Goal: Check status: Check status

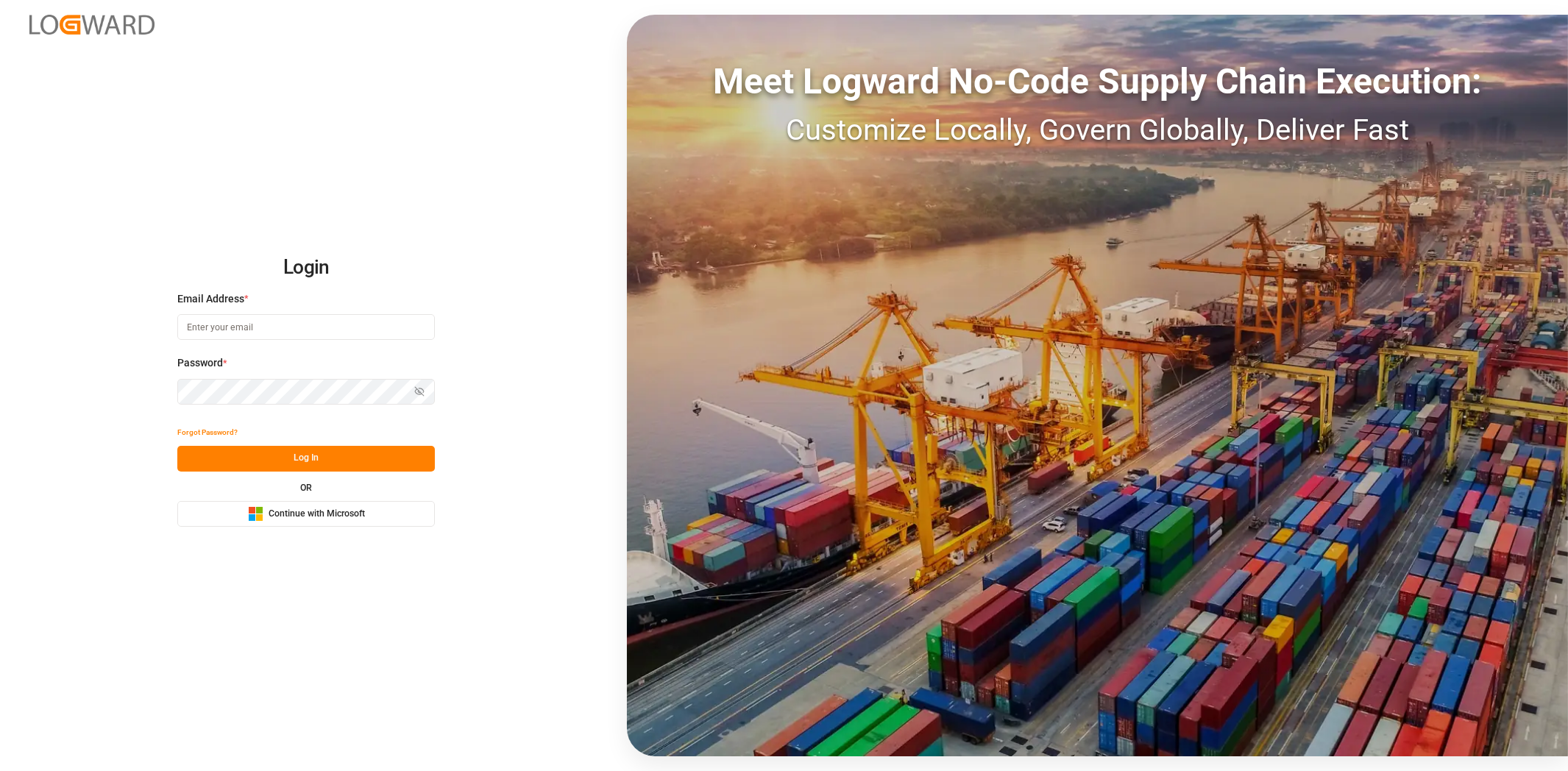
click at [309, 508] on span "Continue with Microsoft" at bounding box center [316, 514] width 96 height 13
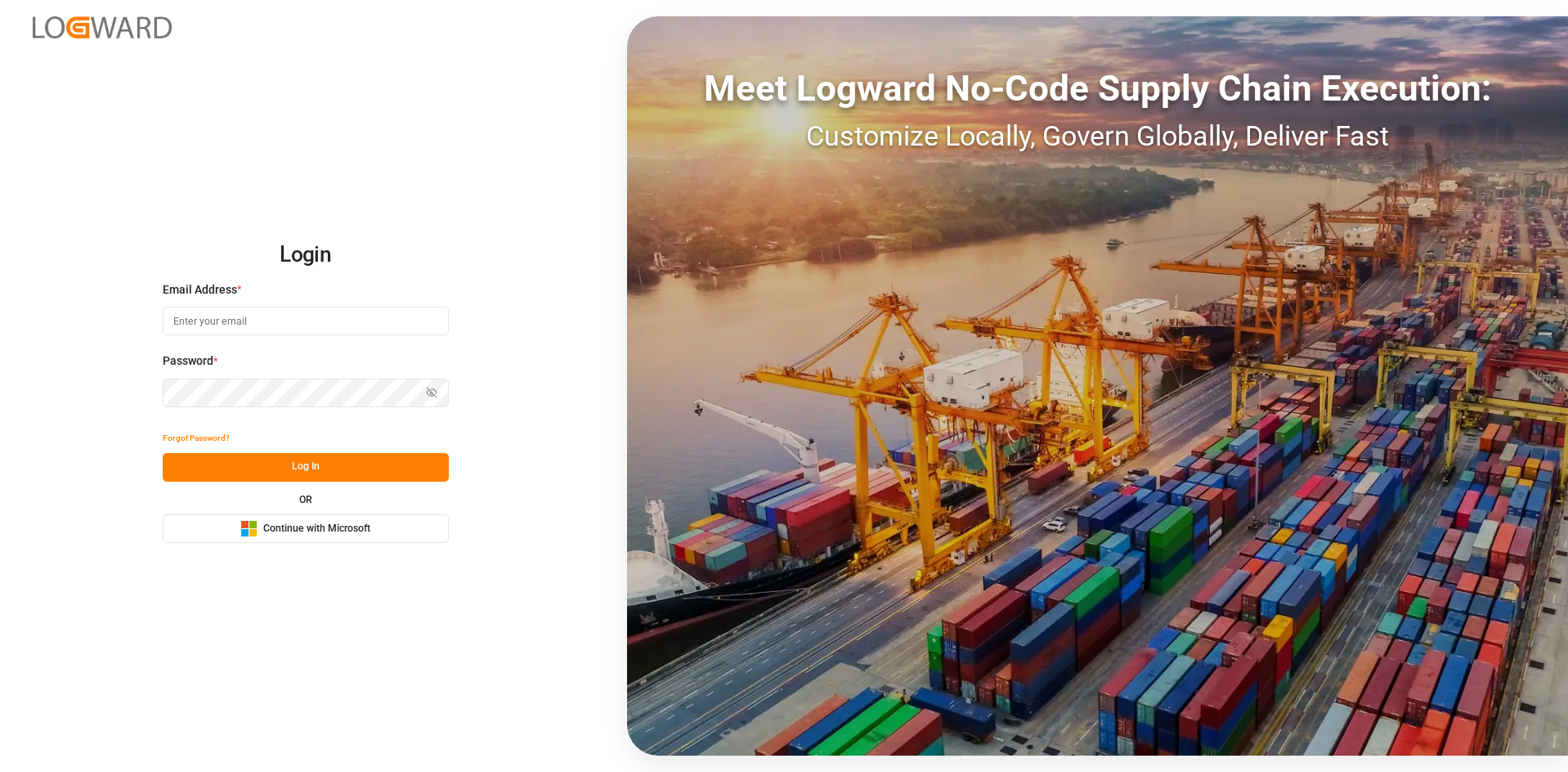
click at [346, 523] on span "Continue with Microsoft" at bounding box center [317, 528] width 107 height 15
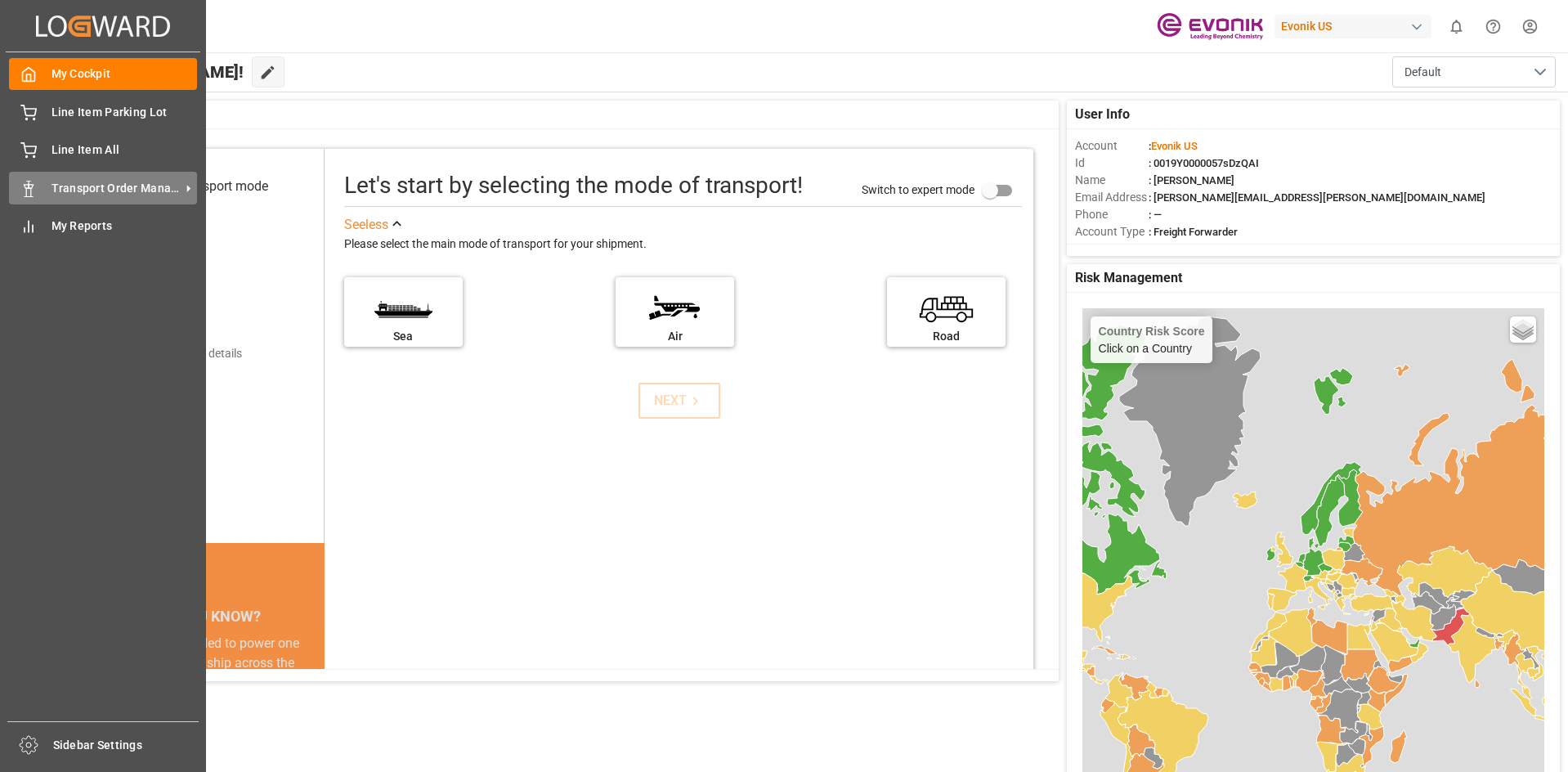
click at [106, 191] on span "Transport Order Management" at bounding box center [116, 188] width 129 height 17
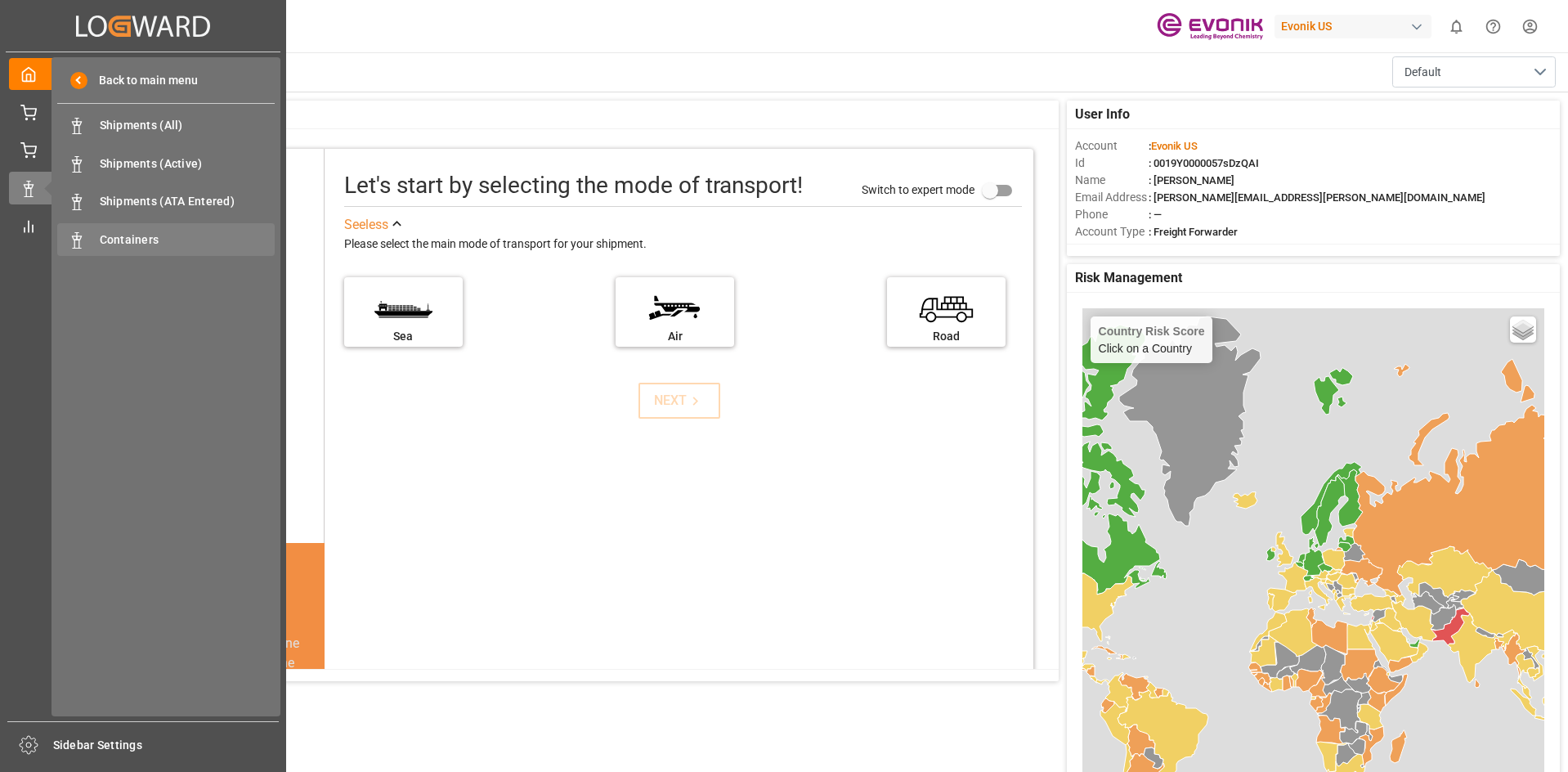
click at [142, 242] on span "Containers" at bounding box center [188, 240] width 176 height 17
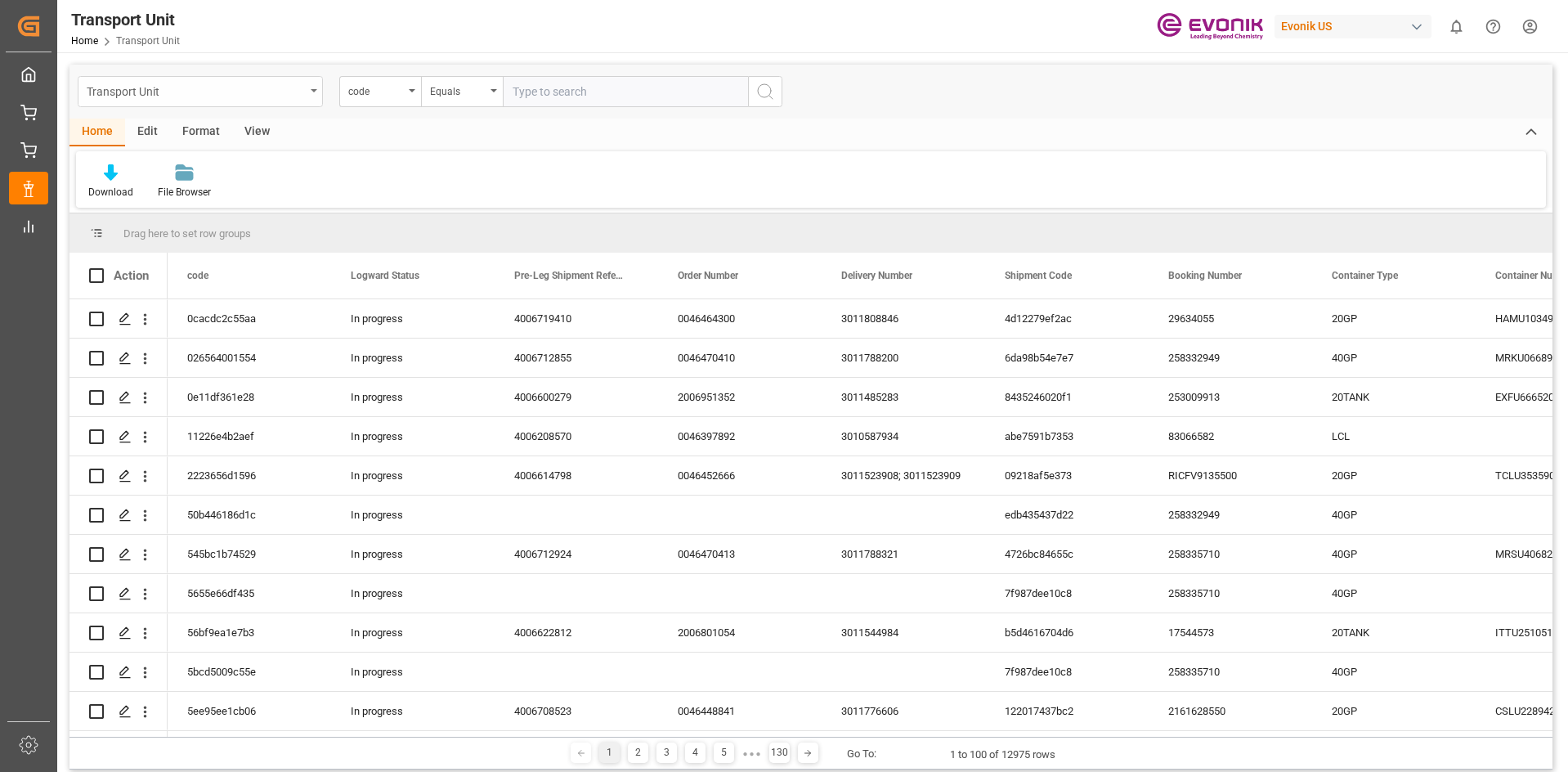
click at [313, 98] on div "Transport Unit" at bounding box center [201, 91] width 246 height 31
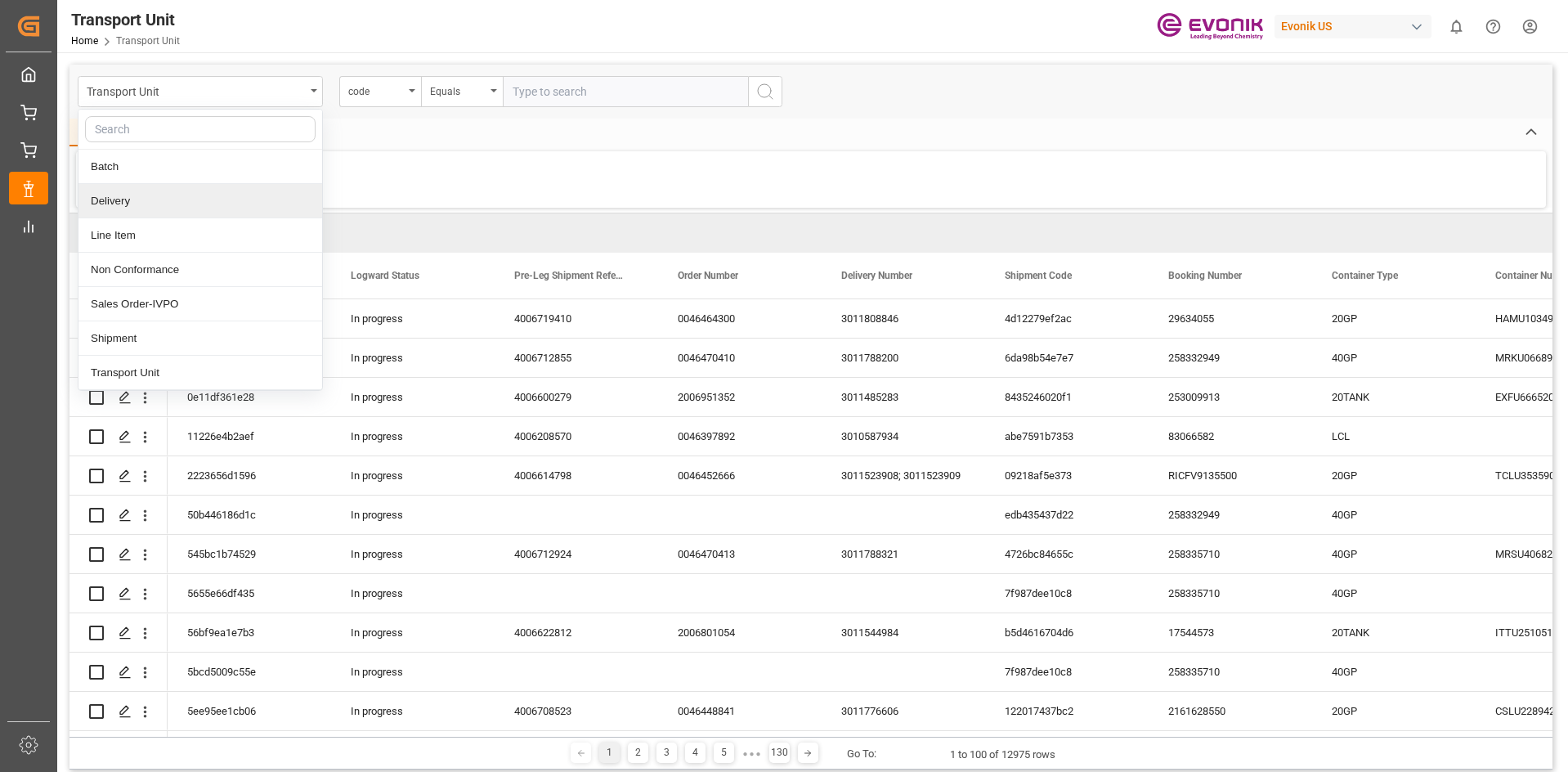
click at [418, 177] on div "Download File Browser" at bounding box center [811, 179] width 1470 height 56
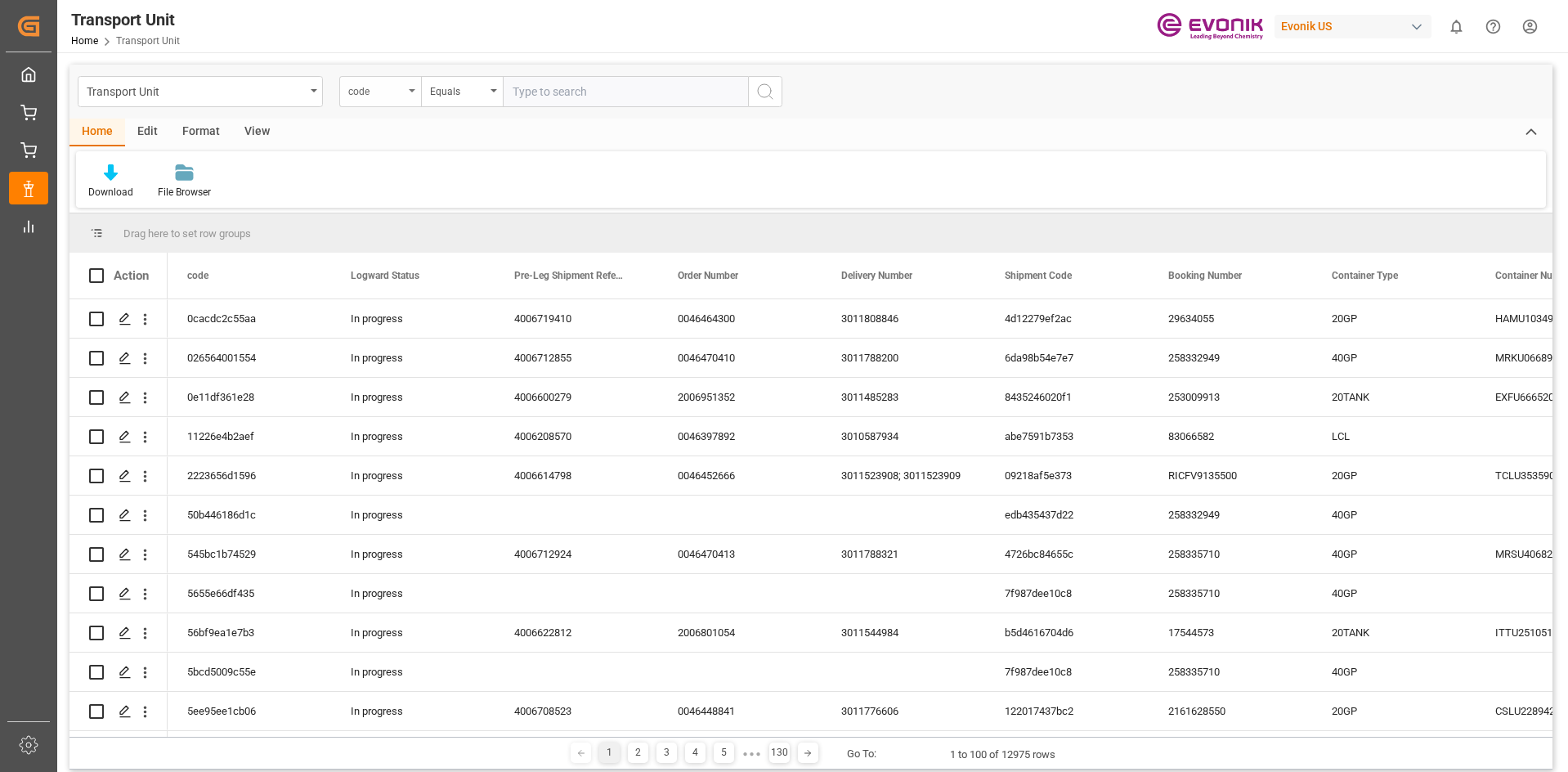
click at [410, 85] on div "code" at bounding box center [381, 91] width 82 height 31
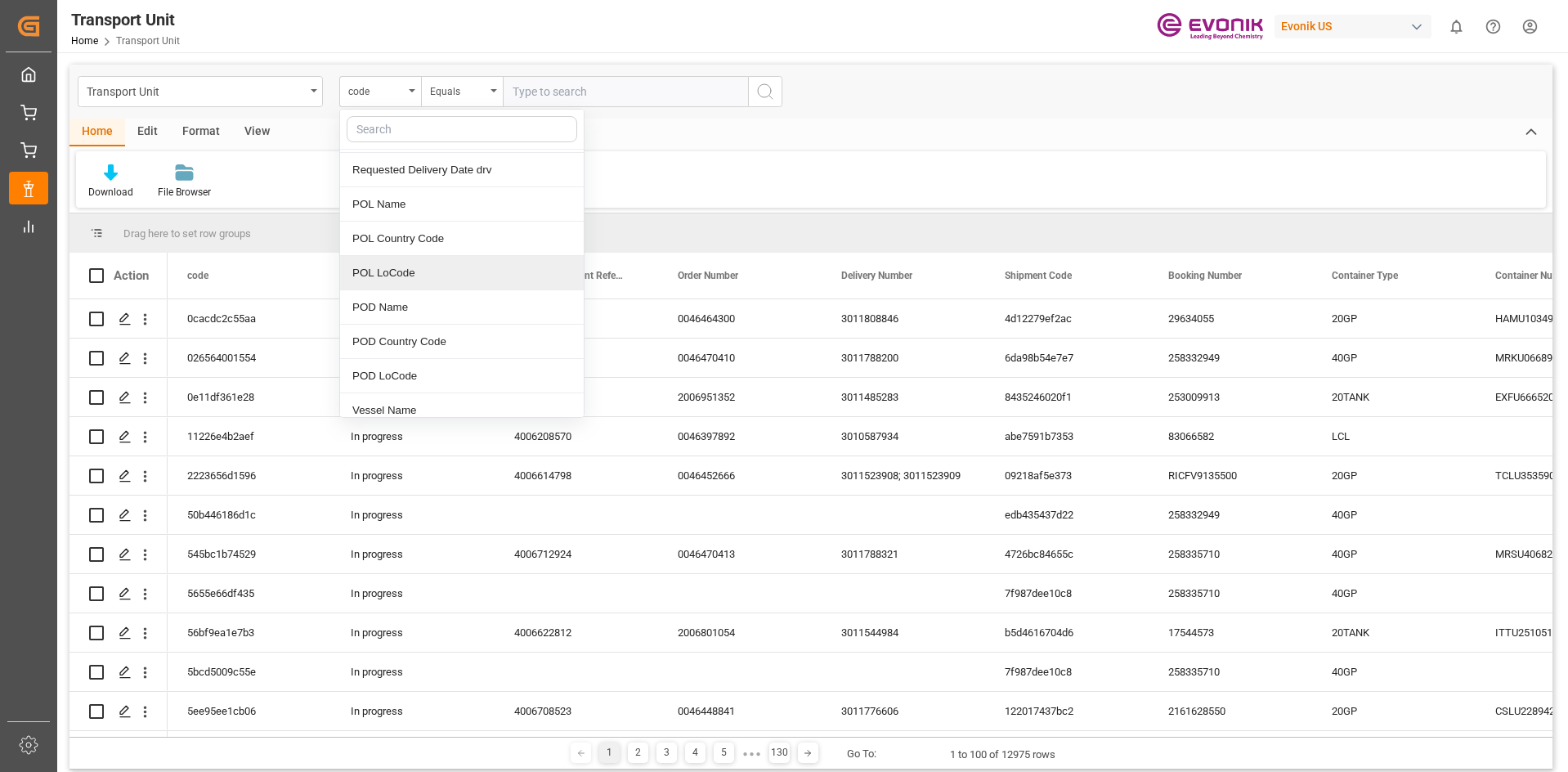
scroll to position [246, 0]
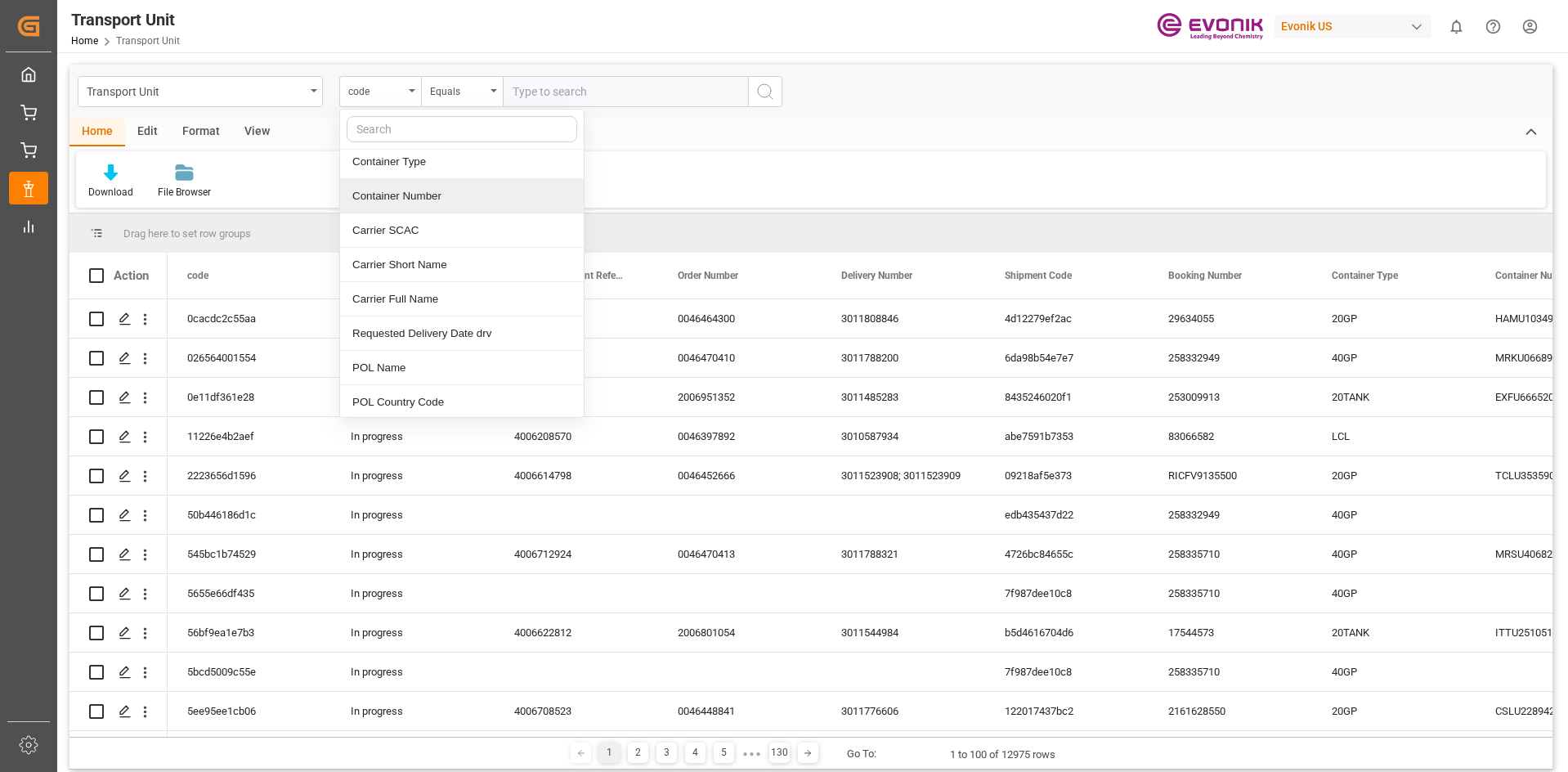
click at [406, 203] on div "Container Number" at bounding box center [462, 196] width 244 height 34
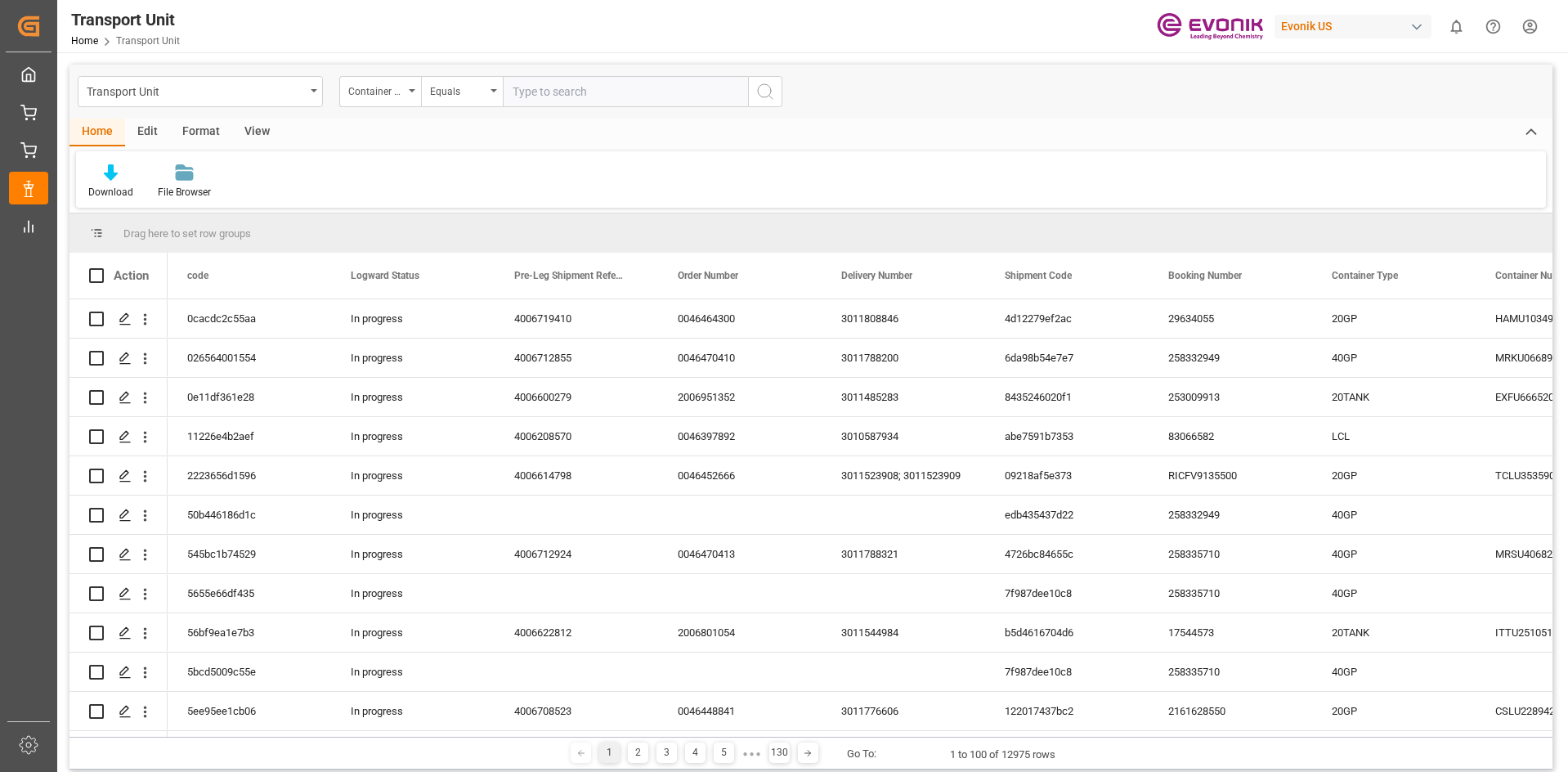
click at [597, 101] on input "text" at bounding box center [625, 91] width 246 height 31
paste input "MRSU6400762"
type input "MRSU6400762"
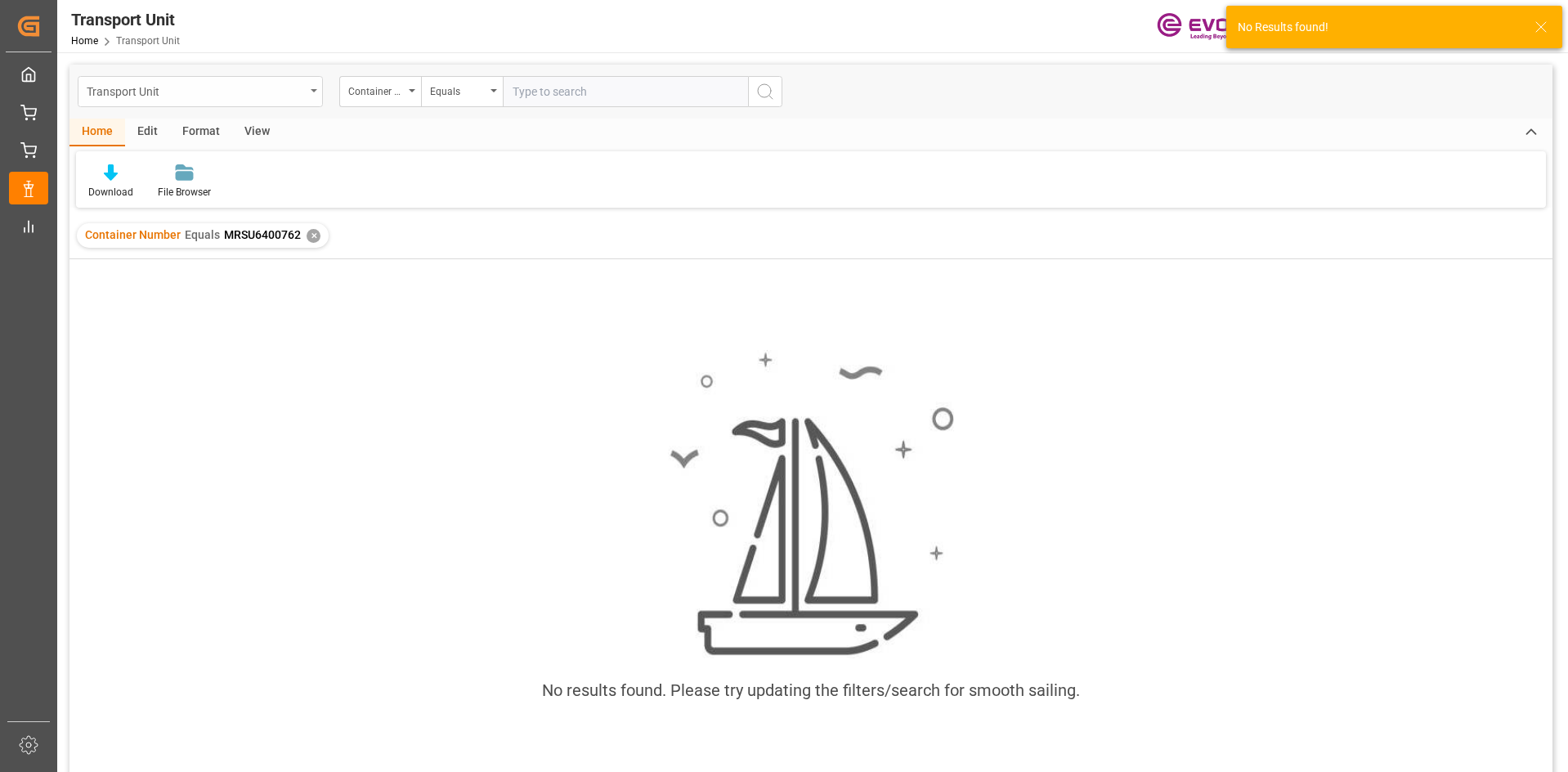
click at [318, 94] on div "Transport Unit" at bounding box center [201, 91] width 246 height 31
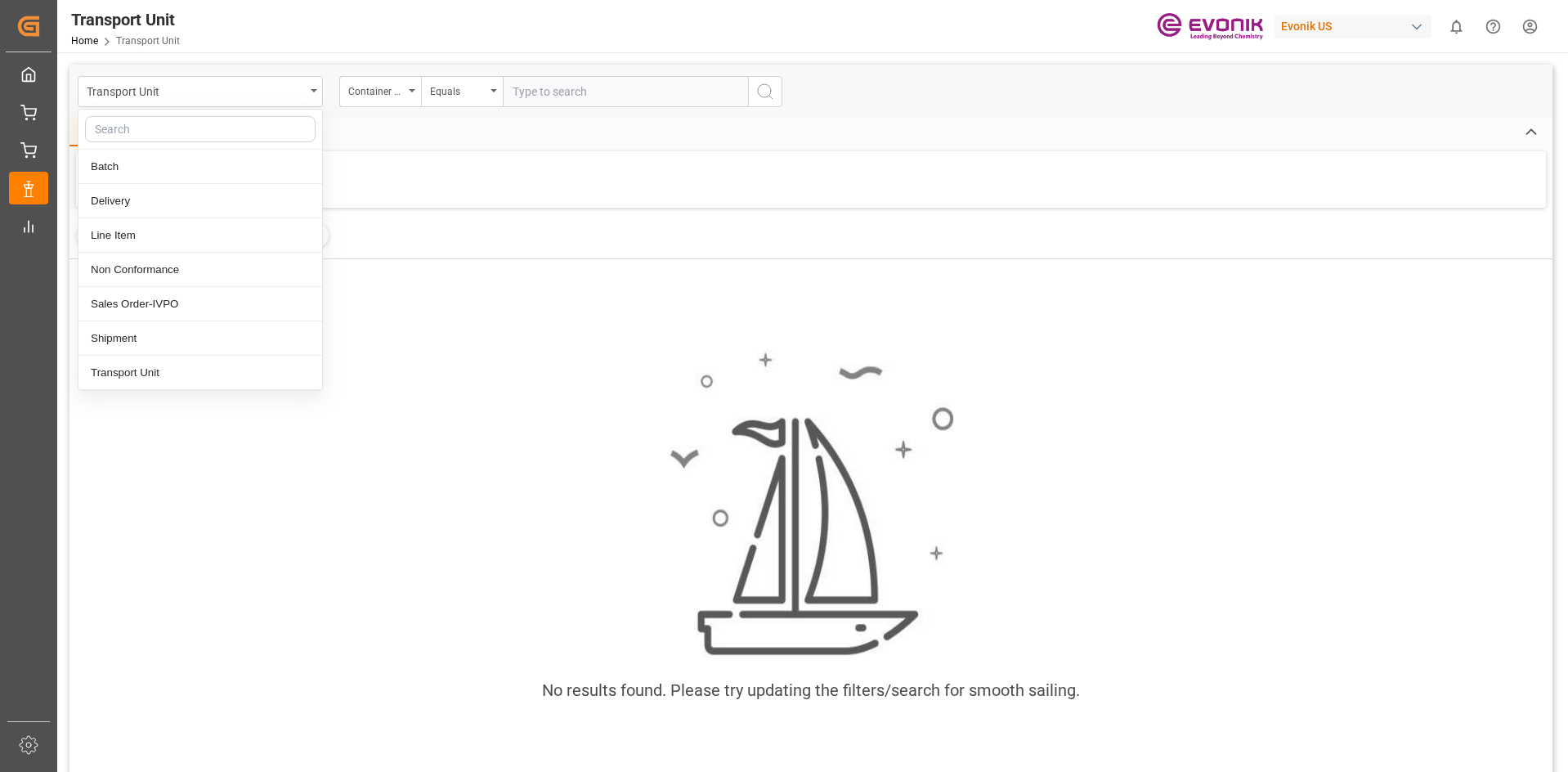
click at [448, 182] on div "Download File Browser" at bounding box center [811, 179] width 1470 height 56
